Goal: Information Seeking & Learning: Learn about a topic

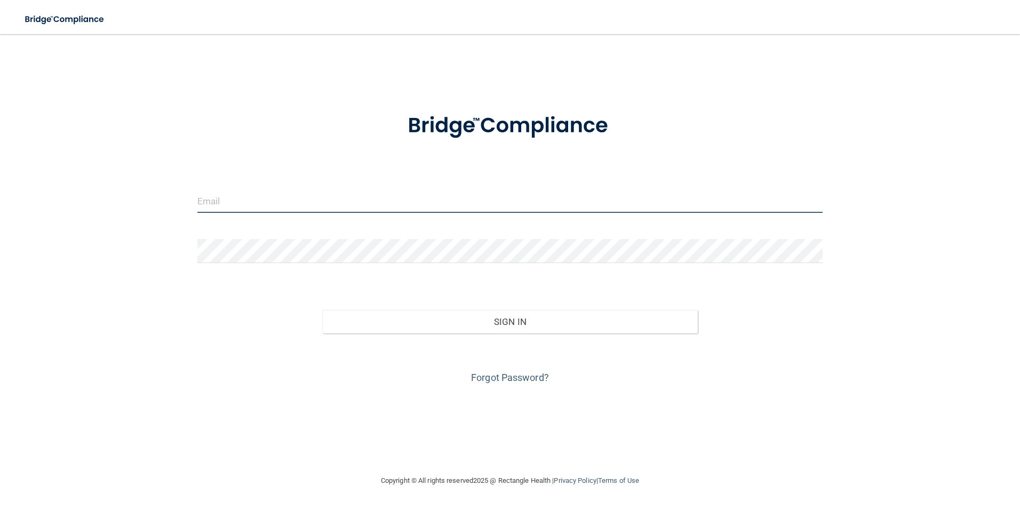
click at [491, 211] on input "email" at bounding box center [510, 201] width 626 height 24
type input "[EMAIL_ADDRESS][DOMAIN_NAME]"
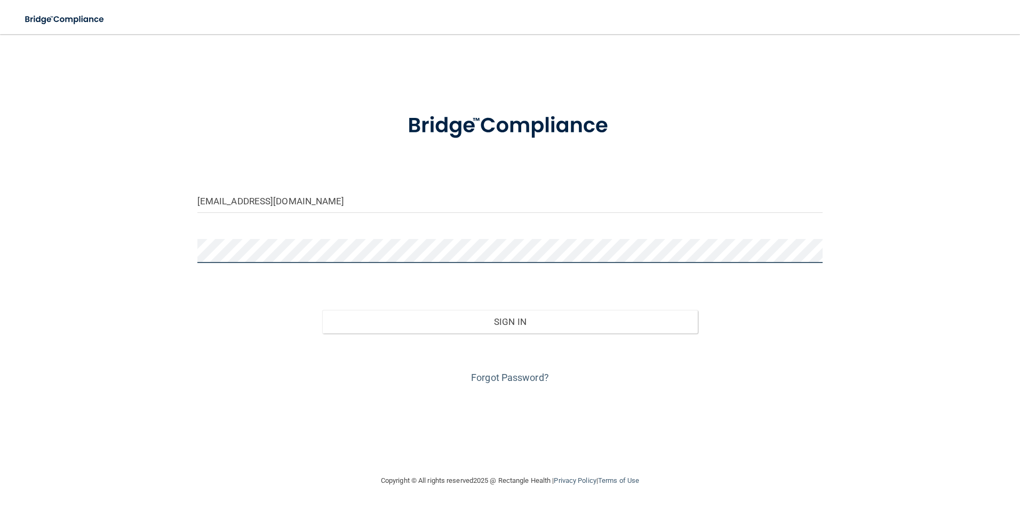
click at [322, 310] on button "Sign In" at bounding box center [510, 321] width 376 height 23
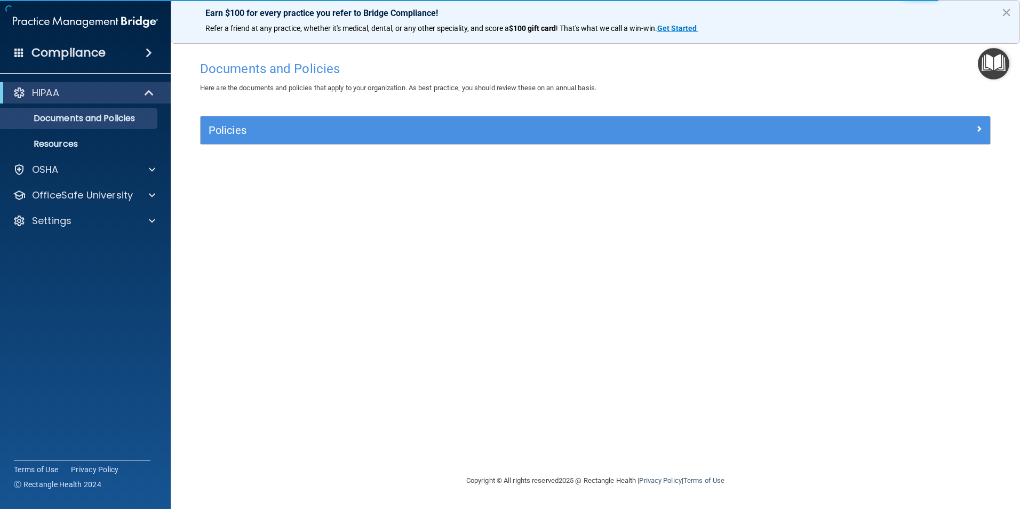
click at [491, 65] on img "Open Resource Center" at bounding box center [993, 63] width 31 height 31
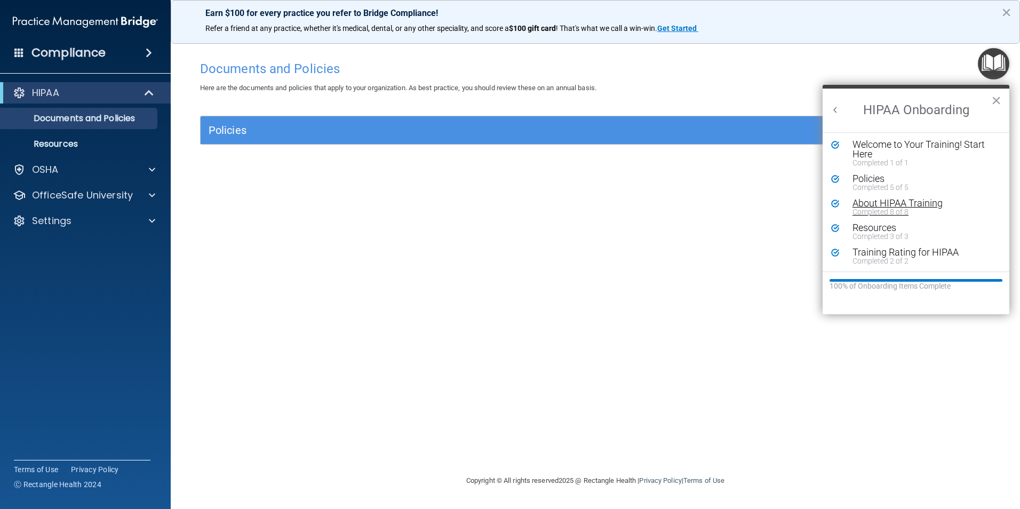
scroll to position [2, 0]
click at [491, 111] on button "Back to Resource Center Home" at bounding box center [835, 110] width 11 height 11
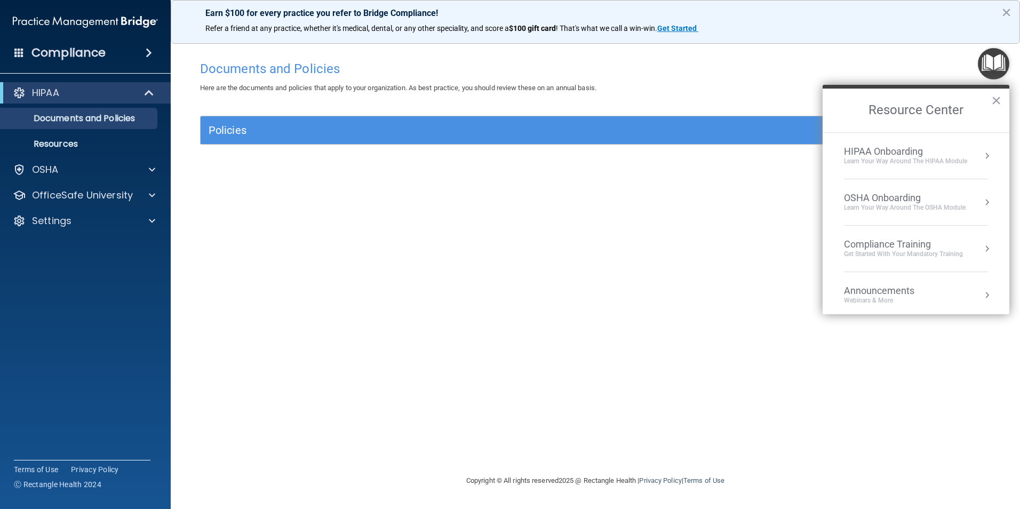
click at [491, 246] on div "Compliance Training" at bounding box center [903, 244] width 119 height 12
click at [491, 149] on div "HIPAA Training for Members" at bounding box center [890, 151] width 119 height 10
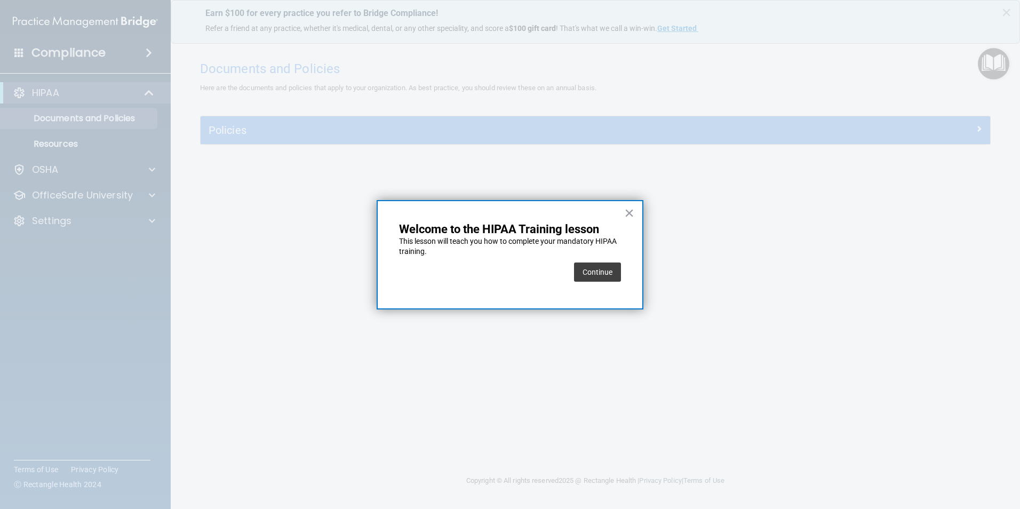
click at [491, 277] on button "Continue" at bounding box center [597, 271] width 47 height 19
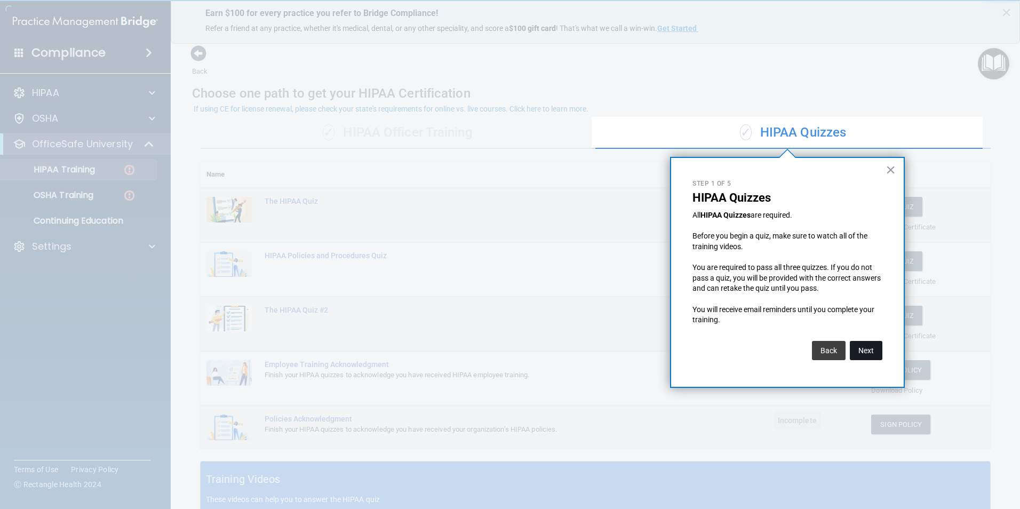
click at [491, 357] on button "Next" at bounding box center [866, 350] width 33 height 19
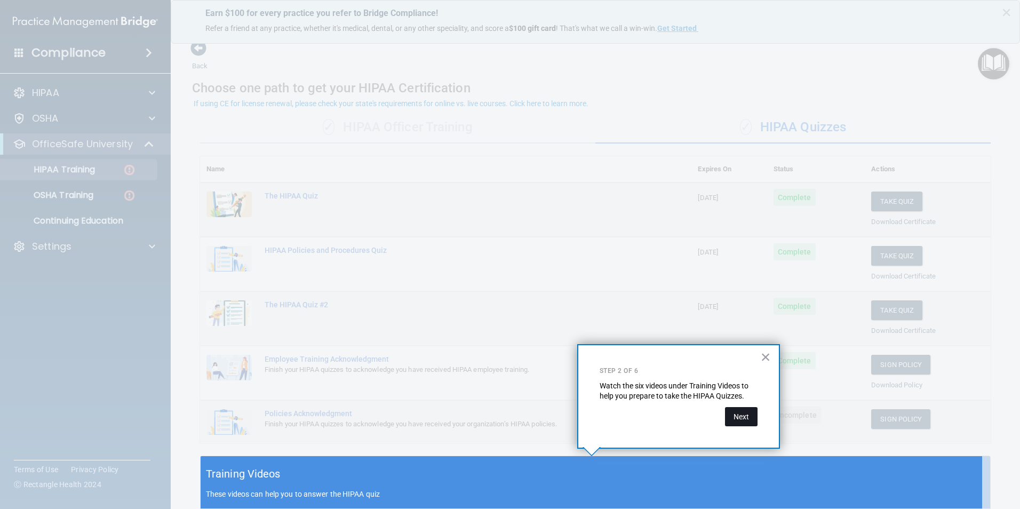
click at [491, 415] on button "Next" at bounding box center [741, 416] width 33 height 19
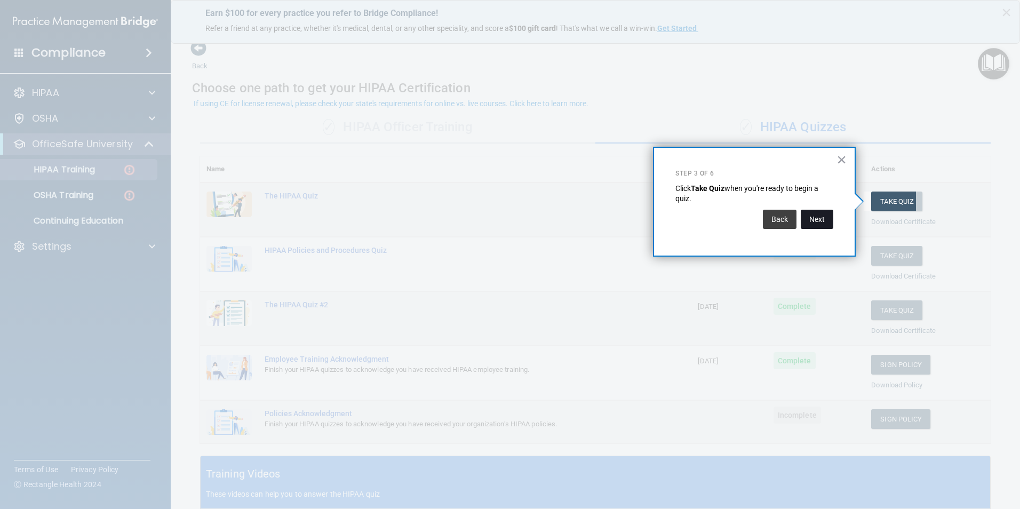
click at [491, 218] on button "Next" at bounding box center [817, 219] width 33 height 19
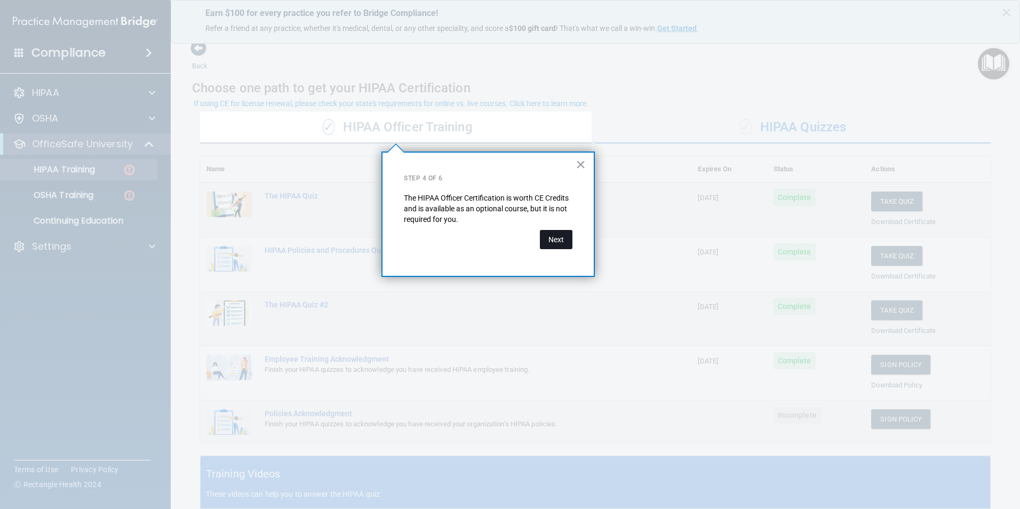
click at [491, 236] on button "Next" at bounding box center [556, 239] width 33 height 19
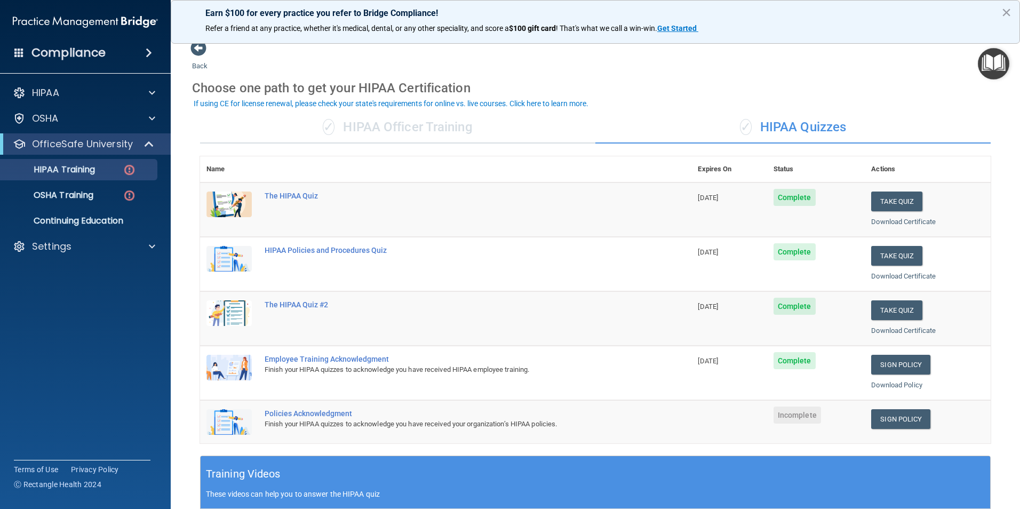
click at [462, 137] on div "✓ HIPAA Officer Training" at bounding box center [397, 127] width 395 height 32
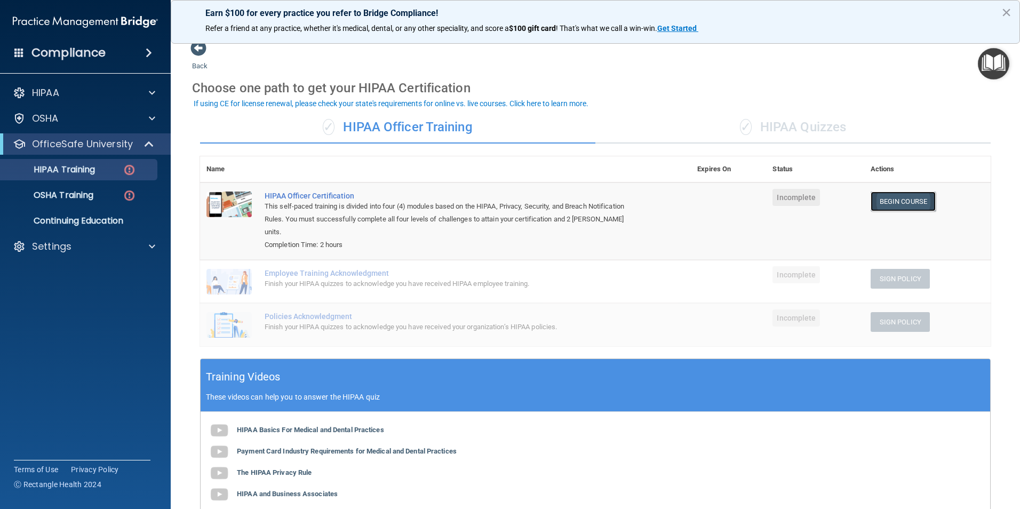
click at [491, 200] on link "Begin Course" at bounding box center [903, 202] width 65 height 20
